Goal: Find specific page/section: Find specific page/section

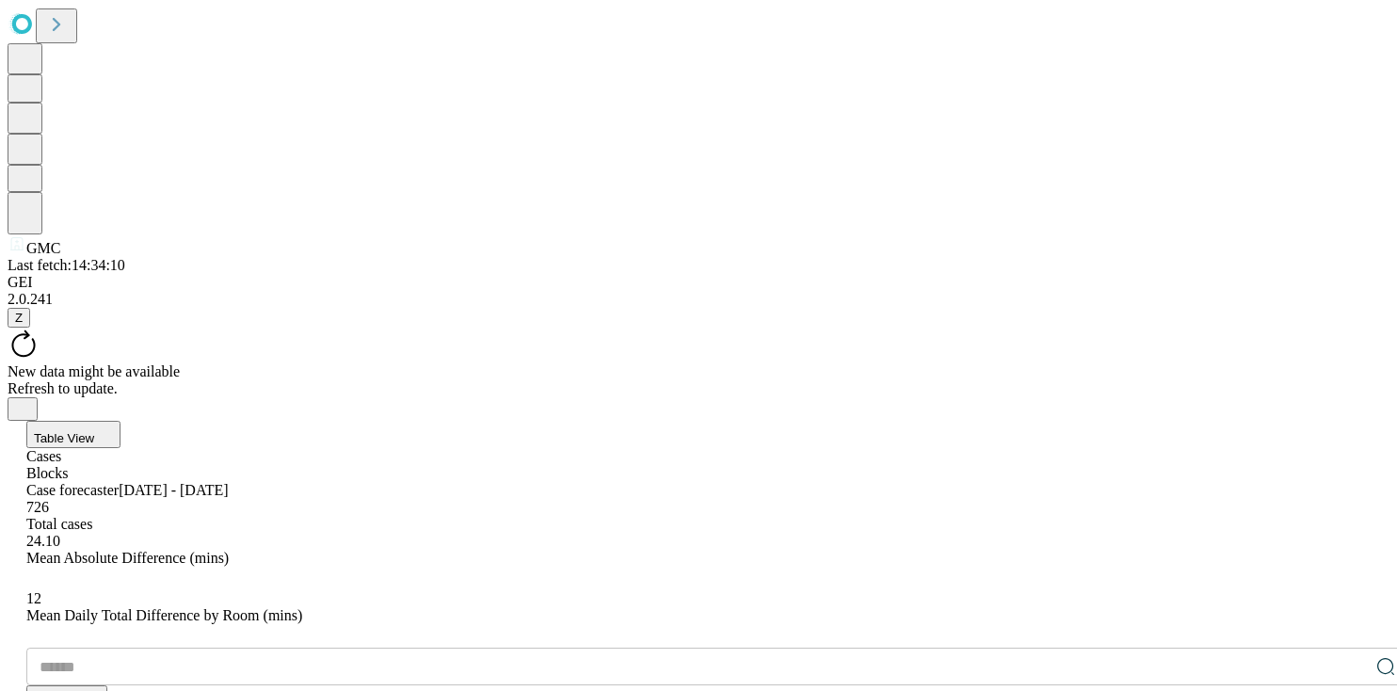
click at [121, 421] on button "Table View" at bounding box center [73, 434] width 94 height 27
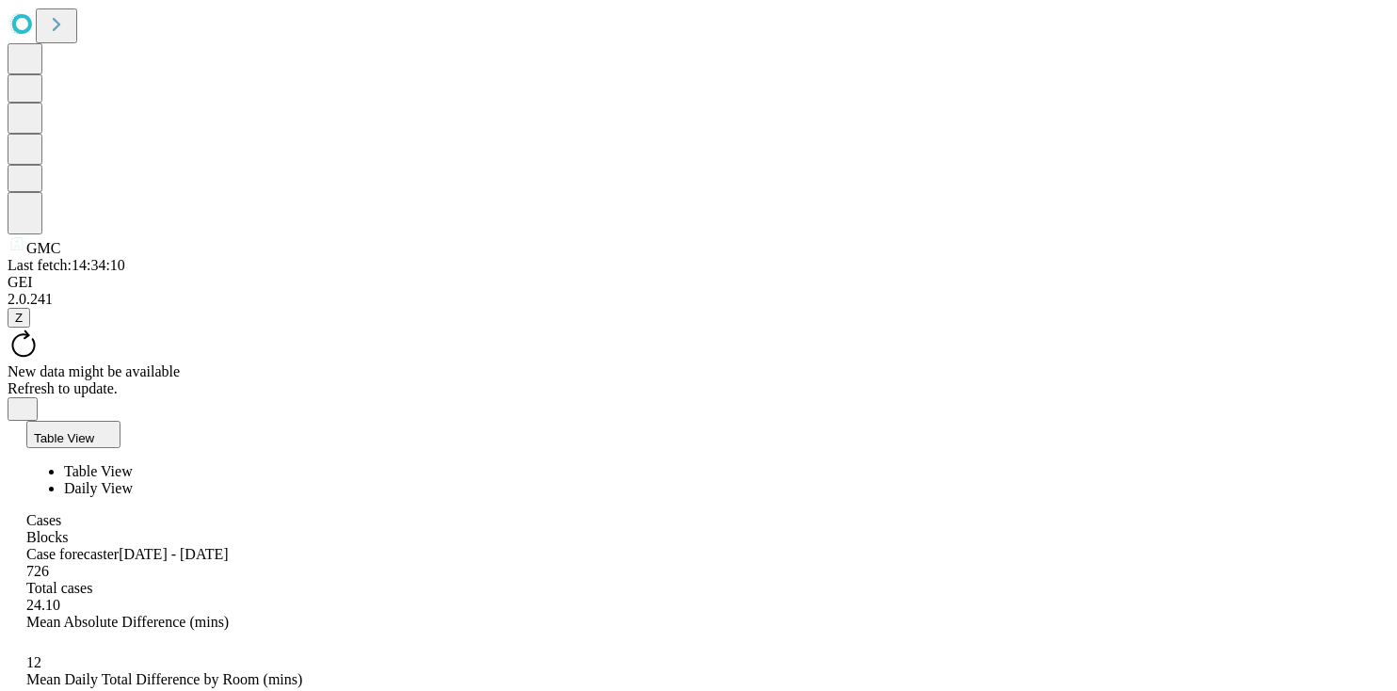
click at [133, 480] on span "Daily View" at bounding box center [98, 488] width 69 height 16
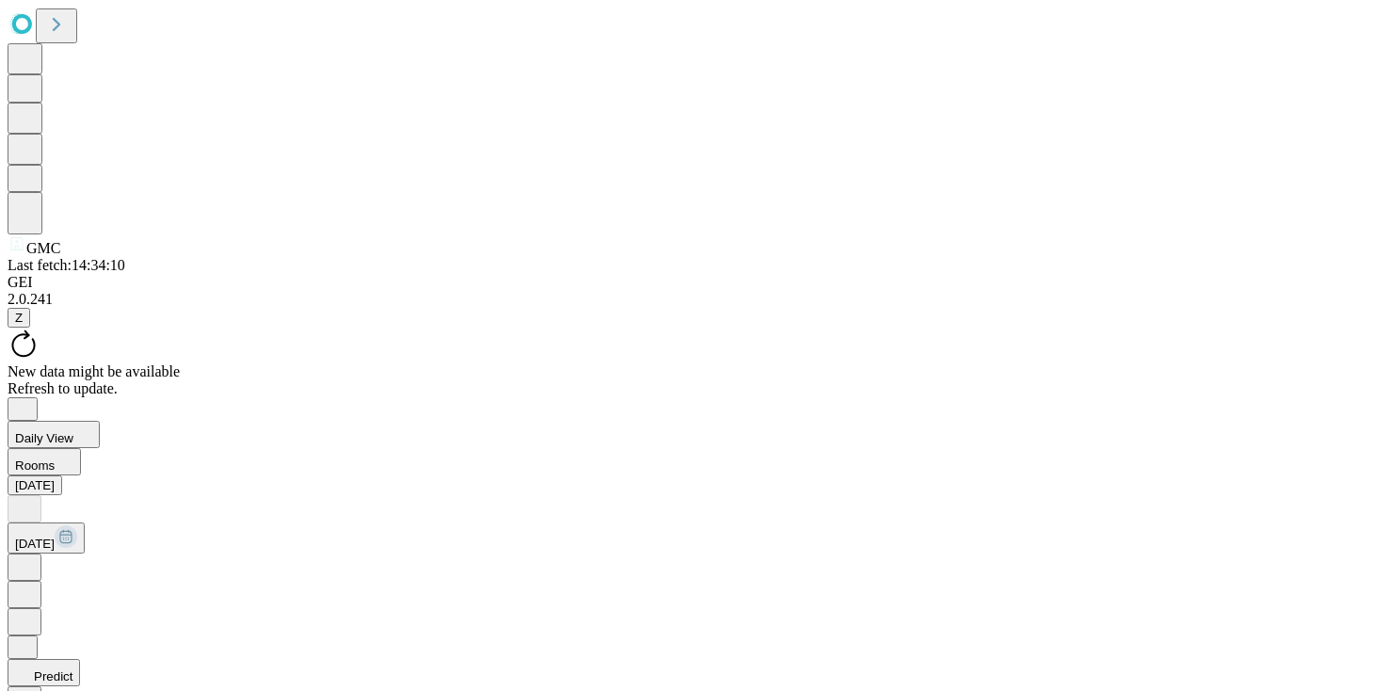
click at [30, 400] on icon "Close" at bounding box center [22, 407] width 15 height 15
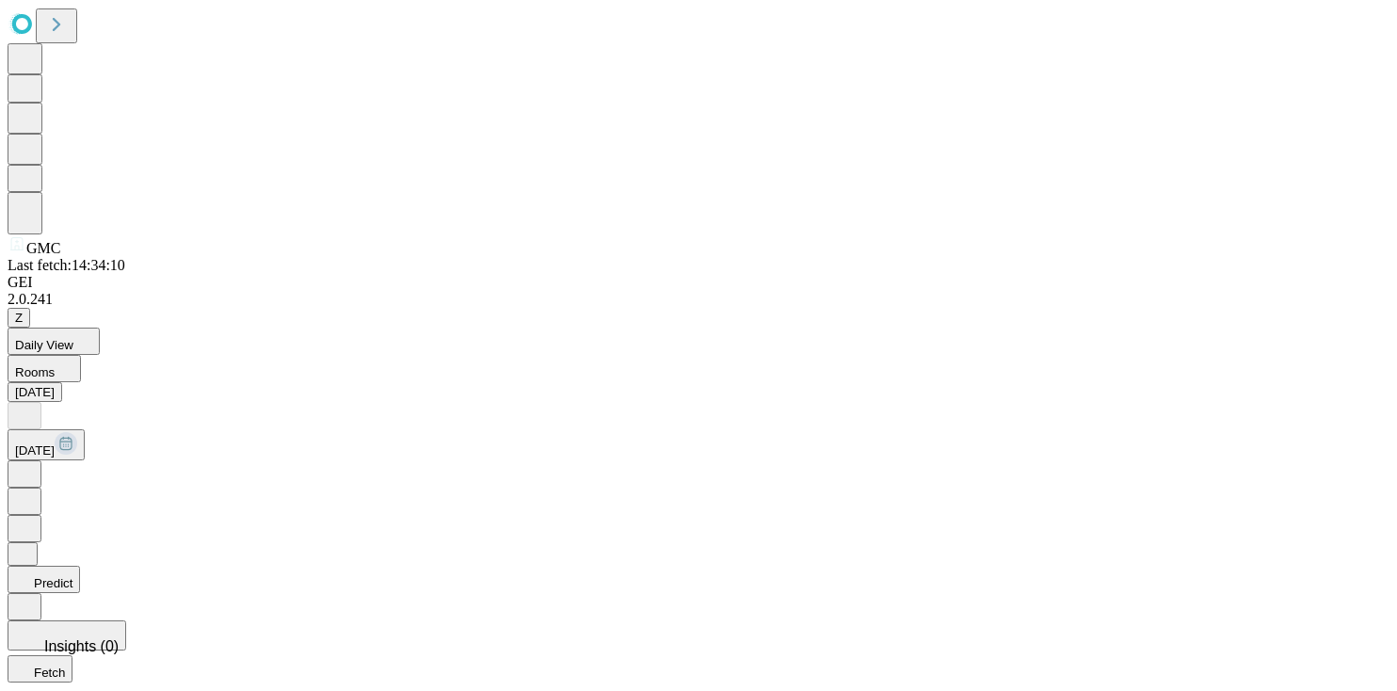
drag, startPoint x: 700, startPoint y: 36, endPoint x: 708, endPoint y: 73, distance: 38.6
click at [34, 463] on icon at bounding box center [24, 472] width 19 height 19
